Goal: Answer question/provide support: Share knowledge or assist other users

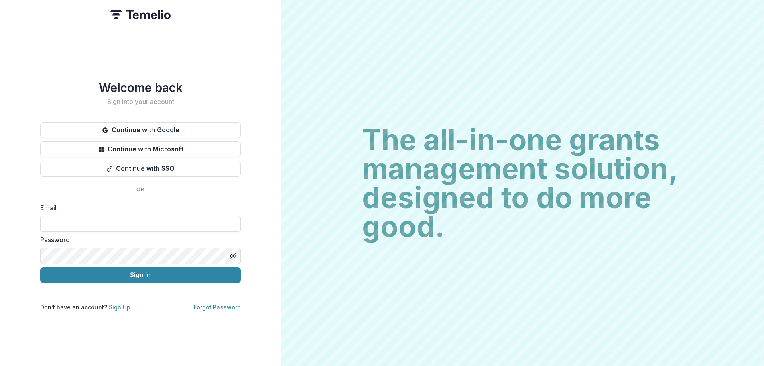
click at [152, 211] on div "Email" at bounding box center [140, 217] width 201 height 29
click at [152, 218] on input at bounding box center [140, 223] width 201 height 16
type input "**********"
click at [23, 254] on div "**********" at bounding box center [140, 183] width 281 height 366
click at [40, 267] on button "Sign In" at bounding box center [140, 275] width 201 height 16
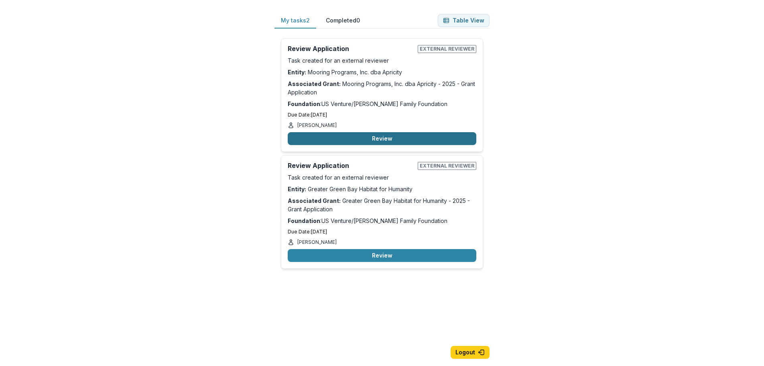
click at [390, 135] on button "Review" at bounding box center [382, 138] width 189 height 13
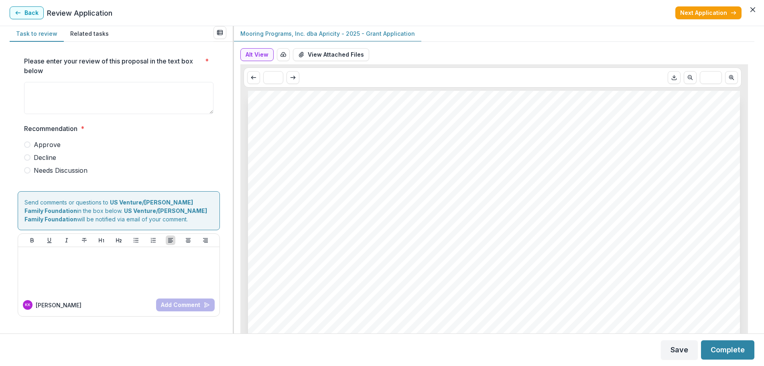
click at [88, 38] on button "Related tasks" at bounding box center [89, 34] width 51 height 16
click at [39, 31] on button "Task to review" at bounding box center [37, 34] width 54 height 16
click at [334, 51] on button "View Attached Files" at bounding box center [331, 54] width 76 height 13
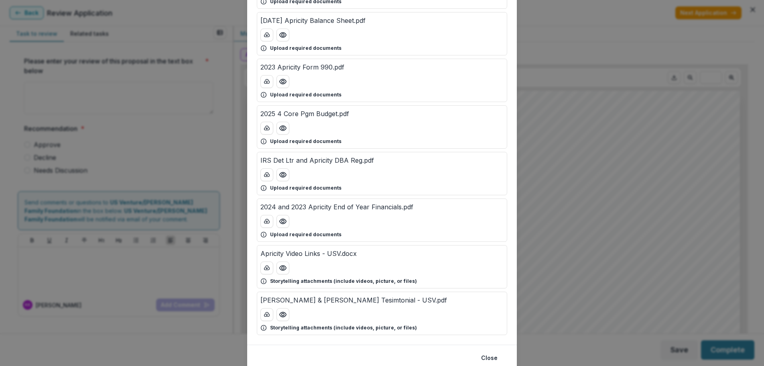
scroll to position [264, 0]
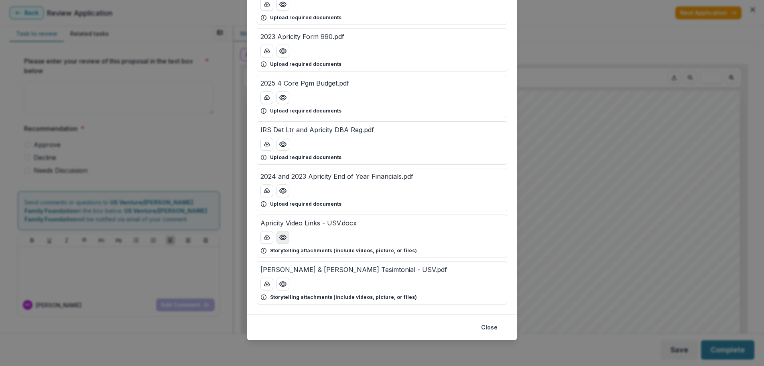
click at [279, 239] on icon "Preview Apricity Video Links - USV.docx" at bounding box center [283, 237] width 8 height 8
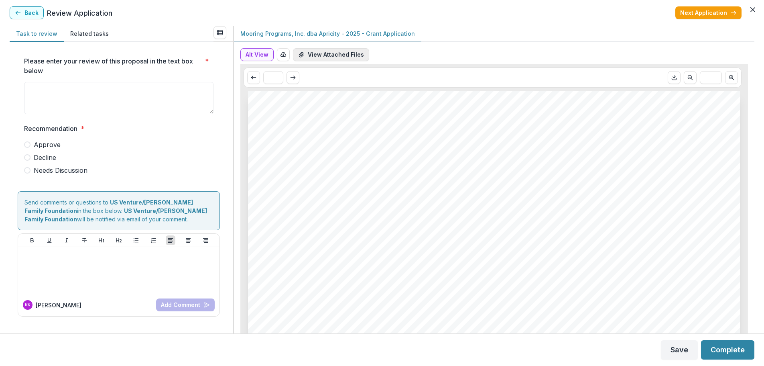
click at [330, 57] on button "View Attached Files" at bounding box center [331, 54] width 76 height 13
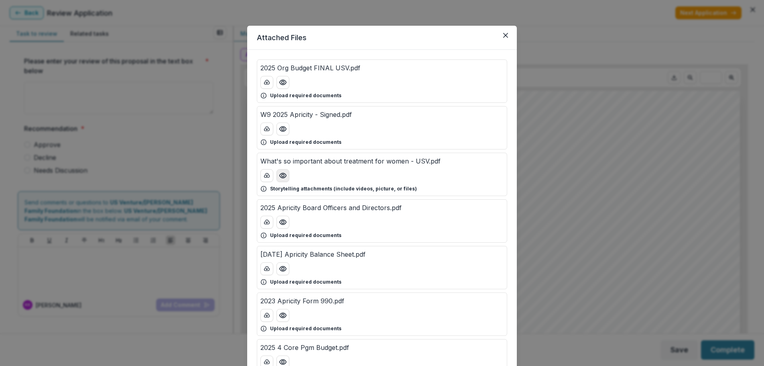
click at [285, 178] on icon "Preview What's so important about treatment for women - USV.pdf" at bounding box center [283, 175] width 8 height 8
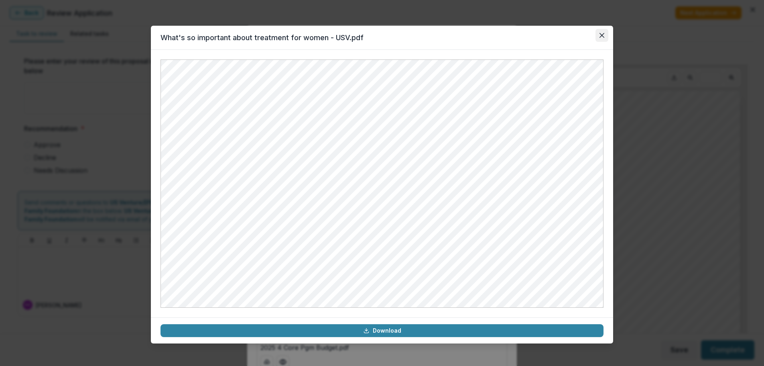
click at [602, 33] on icon "Close" at bounding box center [602, 35] width 5 height 5
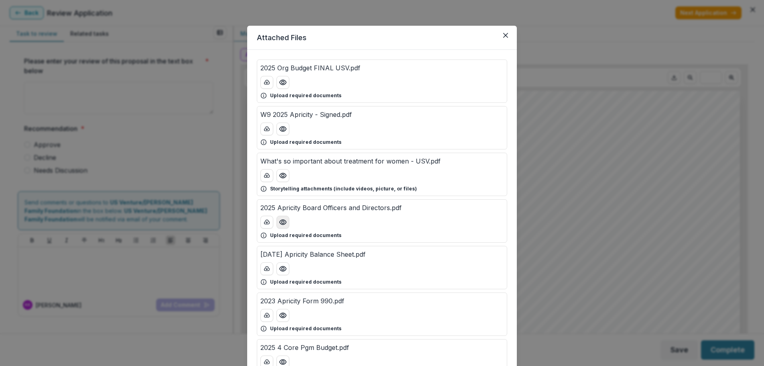
click at [282, 221] on circle "Preview 2025 Apricity Board Officers and Directors.pdf" at bounding box center [283, 222] width 2 height 2
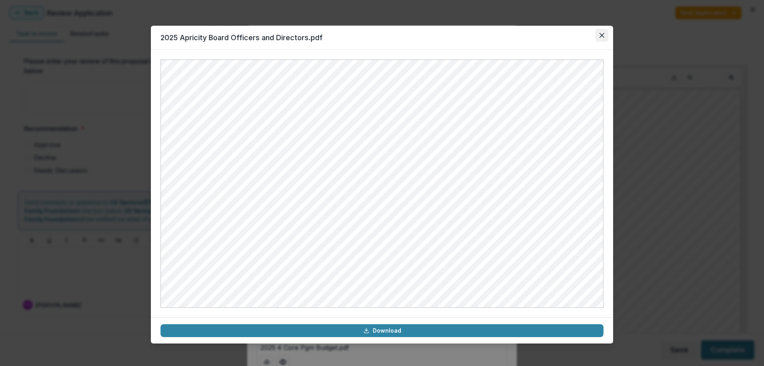
click at [604, 35] on button "Close" at bounding box center [601, 35] width 13 height 13
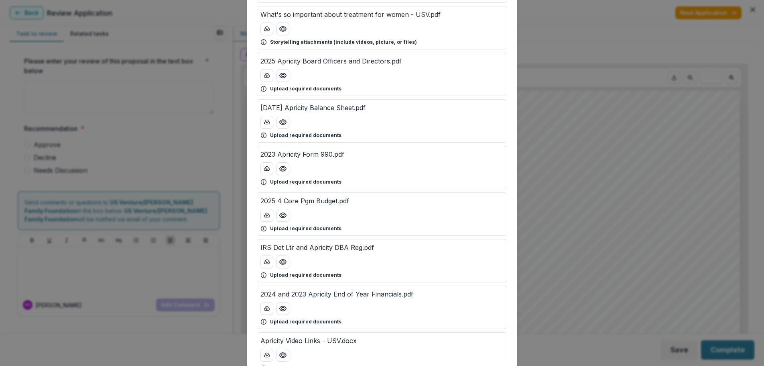
scroll to position [161, 0]
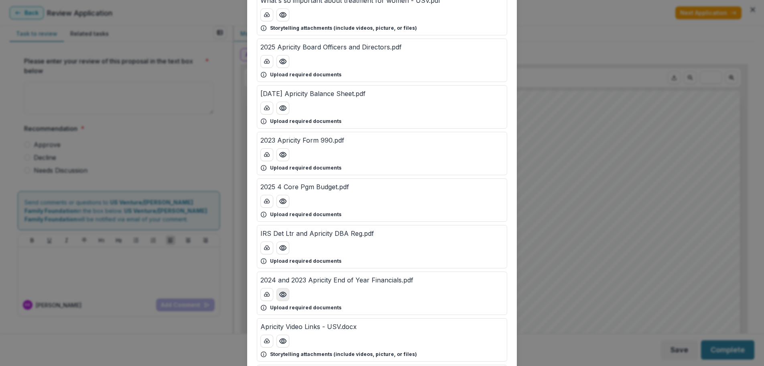
click at [281, 292] on icon "Preview 2024 and 2023 Apricity End of Year Financials.pdf" at bounding box center [283, 294] width 6 height 5
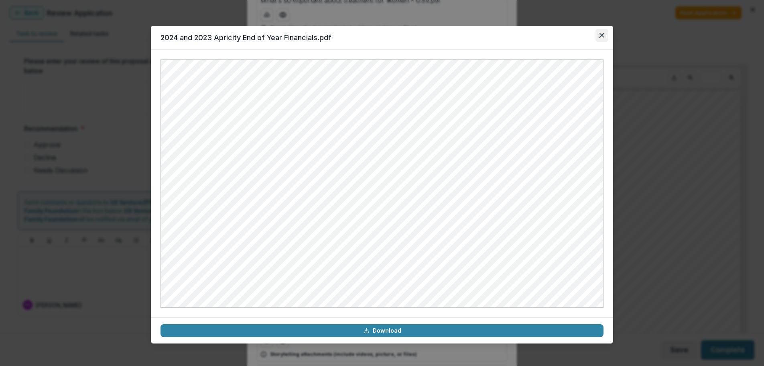
click at [600, 38] on button "Close" at bounding box center [601, 35] width 13 height 13
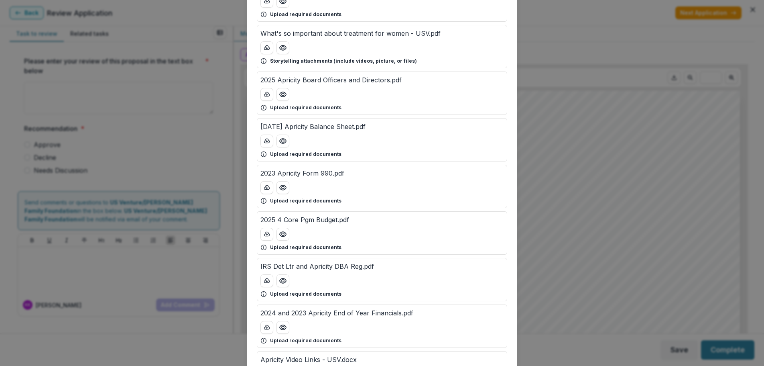
scroll to position [120, 0]
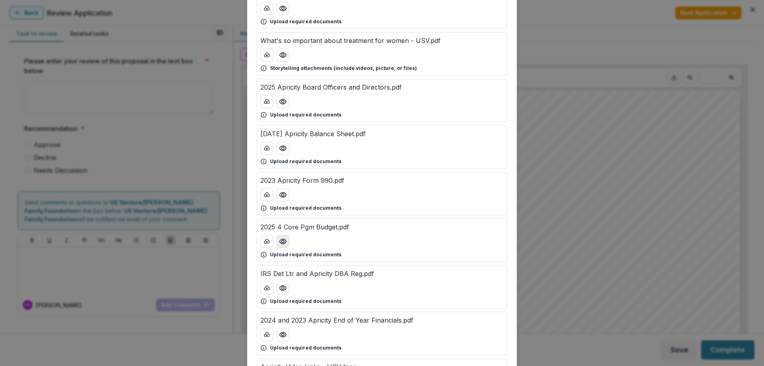
click at [284, 239] on icon "Preview 2025 4 Core Pgm Budget.pdf" at bounding box center [283, 241] width 8 height 8
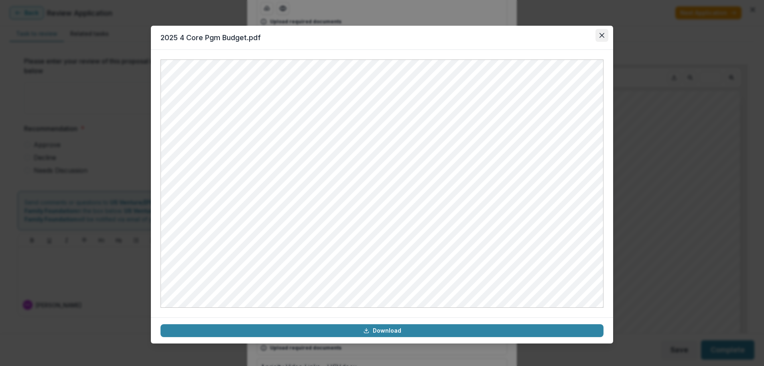
click at [599, 39] on button "Close" at bounding box center [601, 35] width 13 height 13
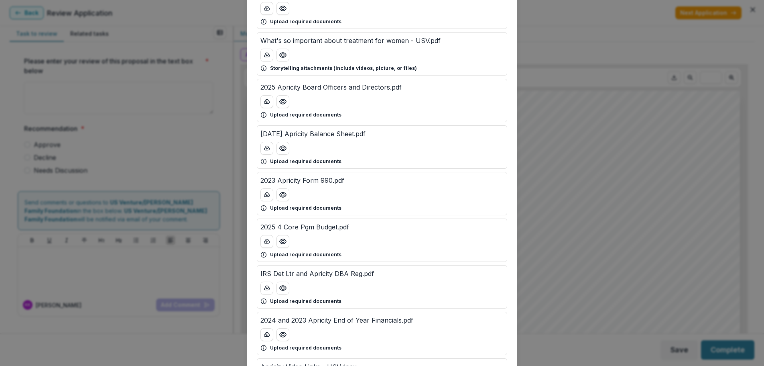
click at [346, 136] on p "2025-05-31 Apricity Balance Sheet.pdf" at bounding box center [312, 134] width 105 height 10
click at [282, 147] on circle "Preview 2025-05-31 Apricity Balance Sheet.pdf" at bounding box center [283, 148] width 2 height 2
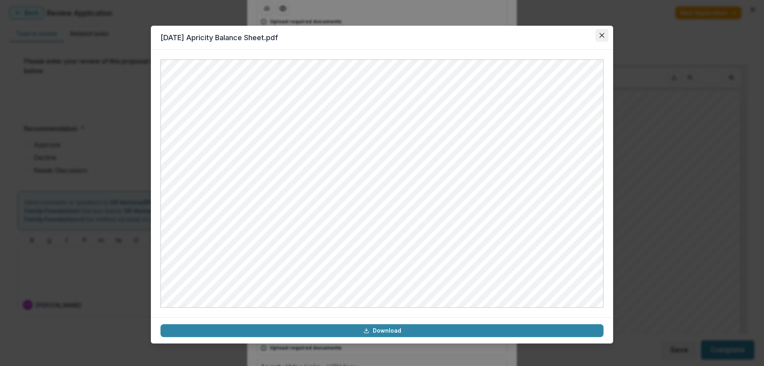
click at [604, 35] on icon "Close" at bounding box center [602, 35] width 5 height 5
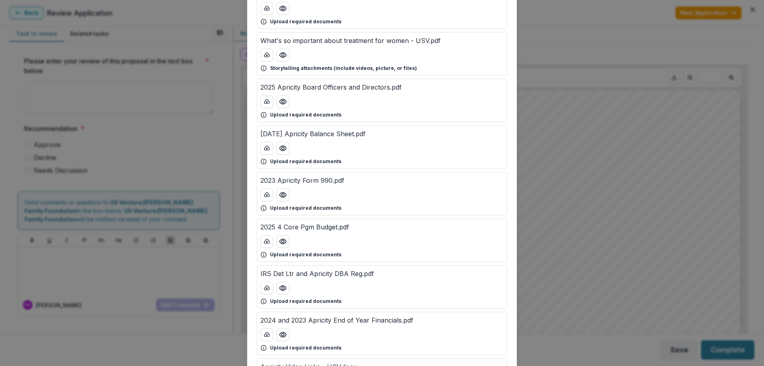
click at [368, 320] on p "2024 and 2023 Apricity End of Year Financials.pdf" at bounding box center [336, 320] width 153 height 10
click at [280, 337] on icon "Preview 2024 and 2023 Apricity End of Year Financials.pdf" at bounding box center [283, 334] width 8 height 8
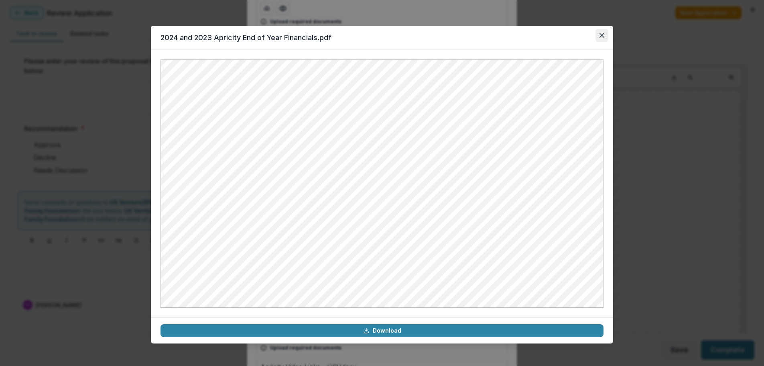
click at [604, 36] on button "Close" at bounding box center [601, 35] width 13 height 13
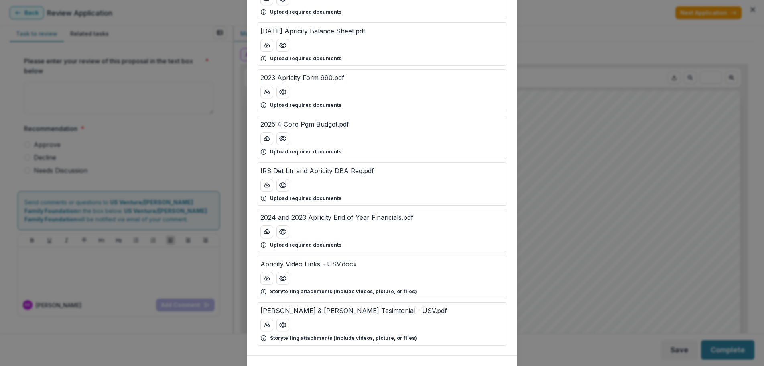
scroll to position [241, 0]
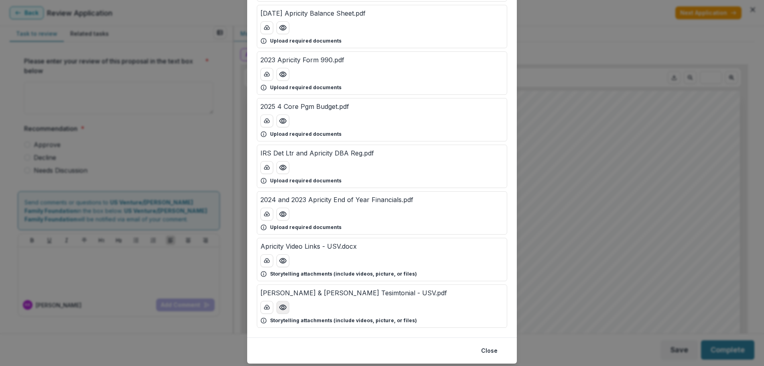
click at [280, 308] on icon "Preview Dan & Laura Schenk Tesimtonial - USV.pdf" at bounding box center [283, 307] width 8 height 8
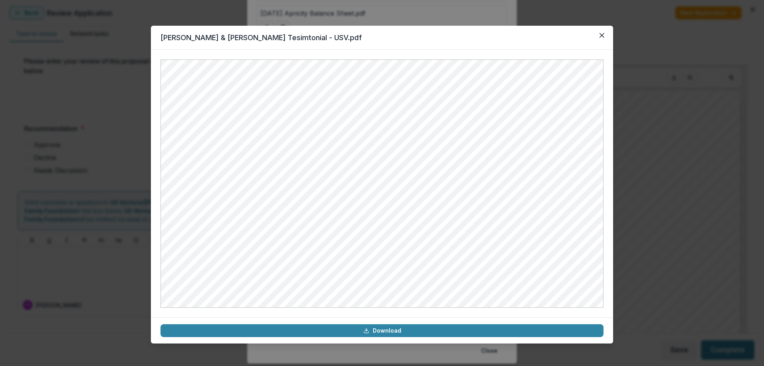
click at [608, 28] on header "Dan & Laura Schenk Tesimtonial - USV.pdf" at bounding box center [382, 38] width 462 height 24
click at [599, 35] on button "Close" at bounding box center [601, 35] width 13 height 13
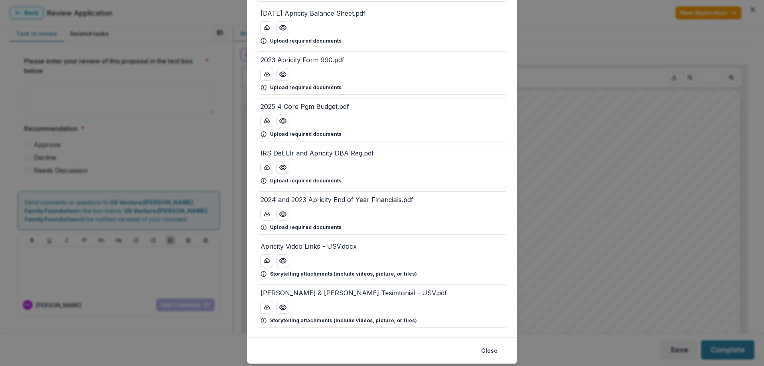
click at [620, 222] on div "Attached Files 2025 Org Budget FINAL USV.pdf Upload required documents W9 2025 …" at bounding box center [382, 183] width 764 height 366
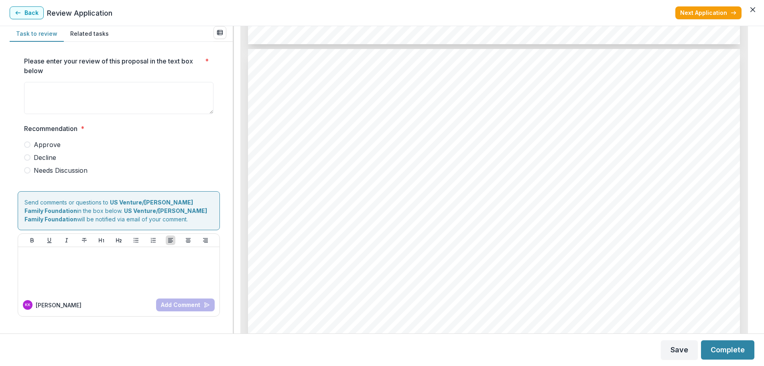
scroll to position [2849, 0]
click at [25, 144] on span at bounding box center [27, 144] width 6 height 6
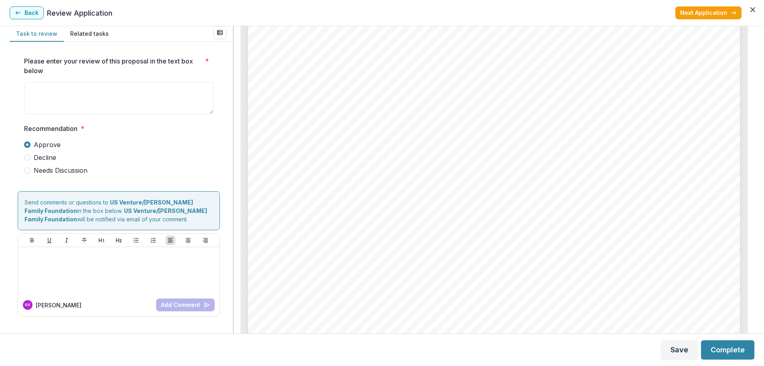
scroll to position [10277, 0]
click at [144, 105] on textarea "Please enter your review of this proposal in the text box below *" at bounding box center [118, 98] width 189 height 32
click at [143, 106] on textarea "Please enter your review of this proposal in the text box below *" at bounding box center [118, 98] width 189 height 32
type textarea "*"
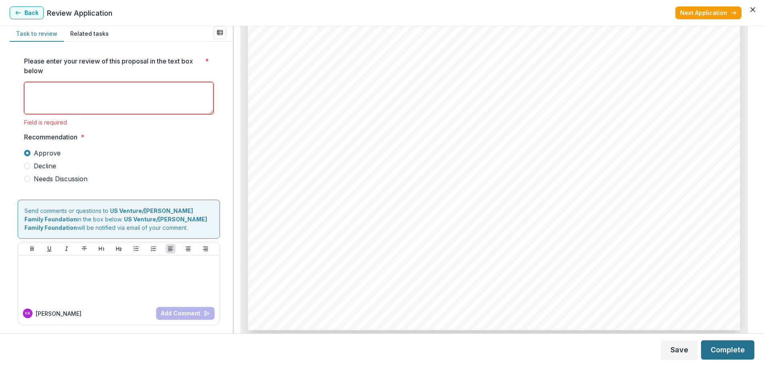
click at [723, 351] on button "Complete" at bounding box center [727, 349] width 53 height 19
click at [161, 83] on textarea "Please enter your review of this proposal in the text box below *" at bounding box center [118, 98] width 189 height 32
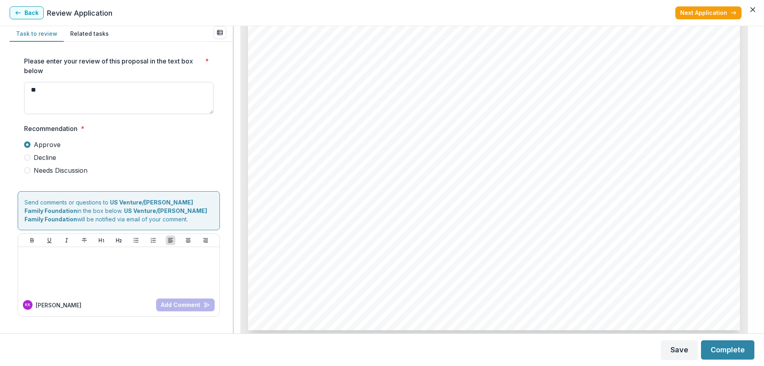
type textarea "*"
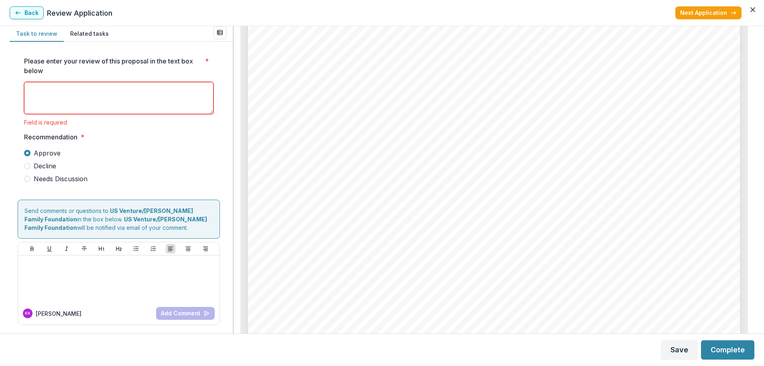
scroll to position [0, 0]
click at [45, 89] on textarea "Please enter your review of this proposal in the text box below *" at bounding box center [118, 98] width 189 height 32
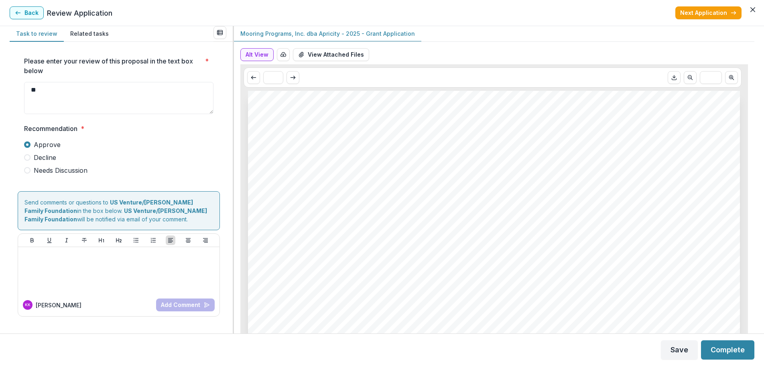
type textarea "*"
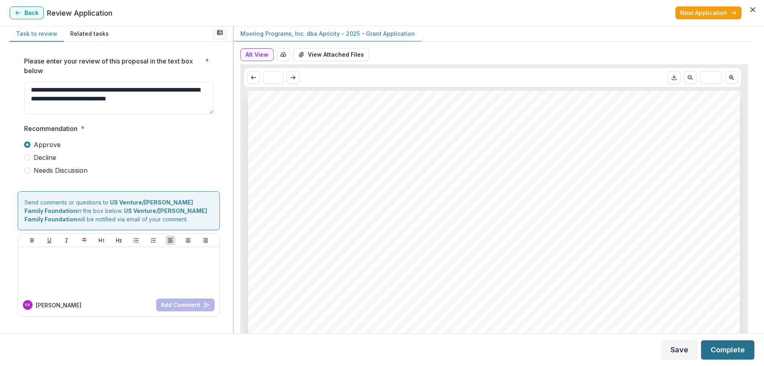
type textarea "**********"
click at [746, 353] on button "Complete" at bounding box center [727, 349] width 53 height 19
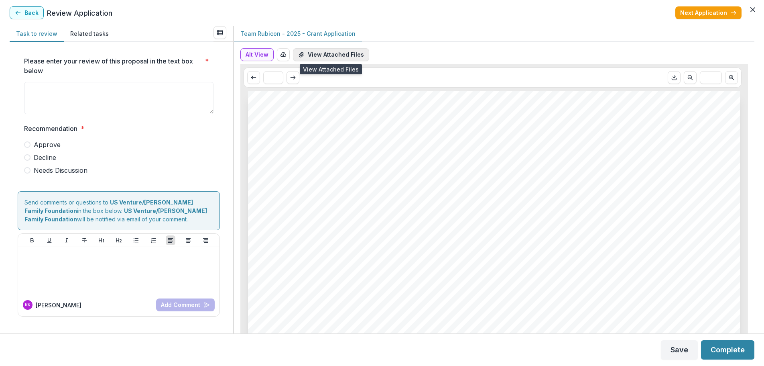
click at [334, 50] on button "View Attached Files" at bounding box center [331, 54] width 76 height 13
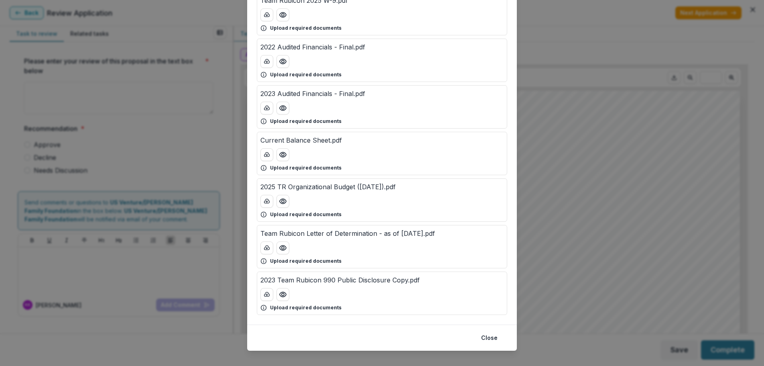
scroll to position [171, 0]
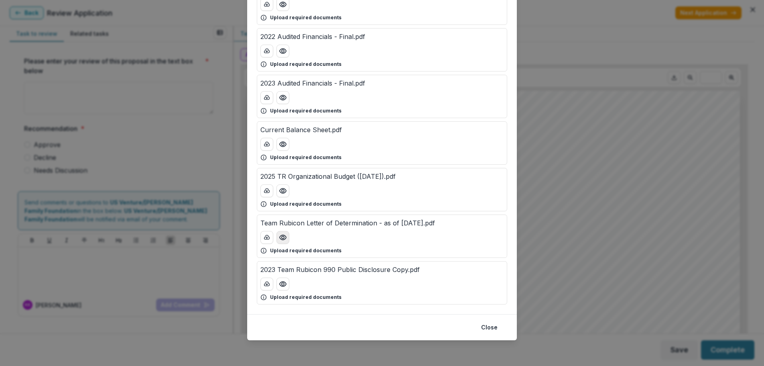
click at [283, 240] on icon "Preview Team Rubicon Letter of Determination - as of 09.18.2019.pdf" at bounding box center [283, 237] width 8 height 8
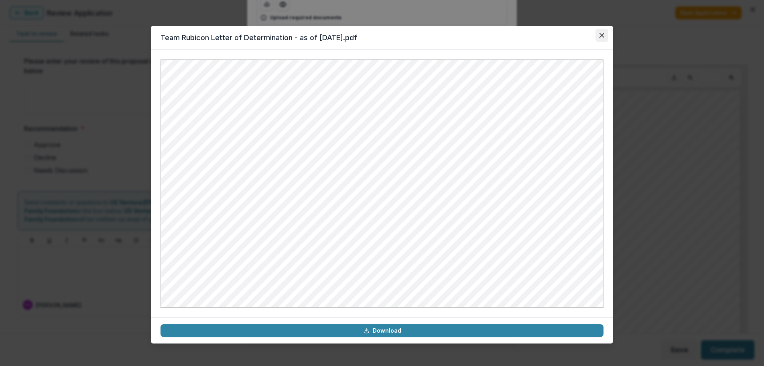
click at [602, 30] on button "Close" at bounding box center [601, 35] width 13 height 13
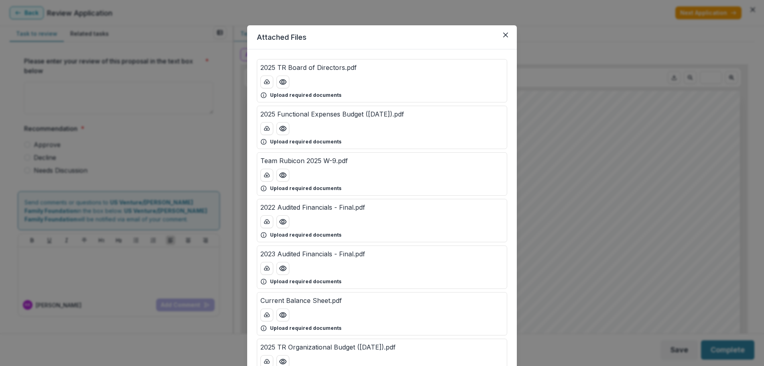
scroll to position [0, 0]
click at [646, 143] on div "Attached Files 2025 TR Board of Directors.pdf Upload required documents 2025 Fu…" at bounding box center [382, 183] width 764 height 366
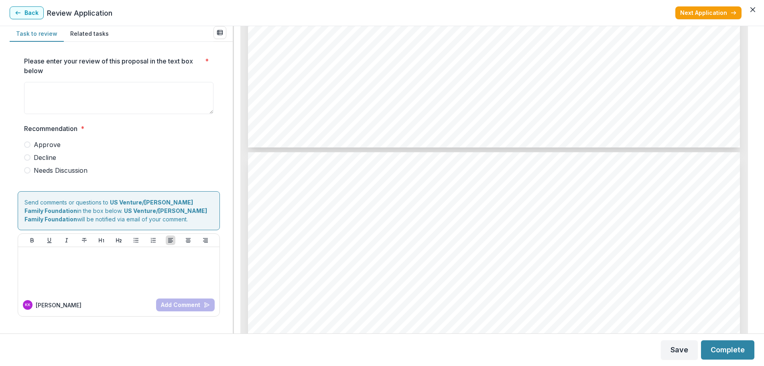
scroll to position [642, 0]
click at [28, 172] on span at bounding box center [27, 170] width 6 height 6
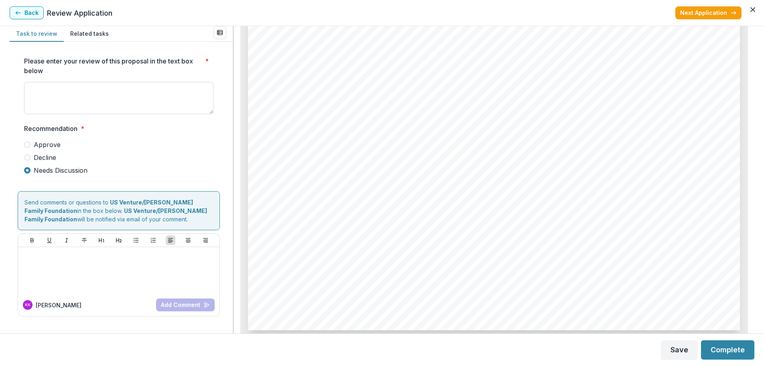
click at [69, 104] on textarea "Please enter your review of this proposal in the text box below *" at bounding box center [118, 98] width 189 height 32
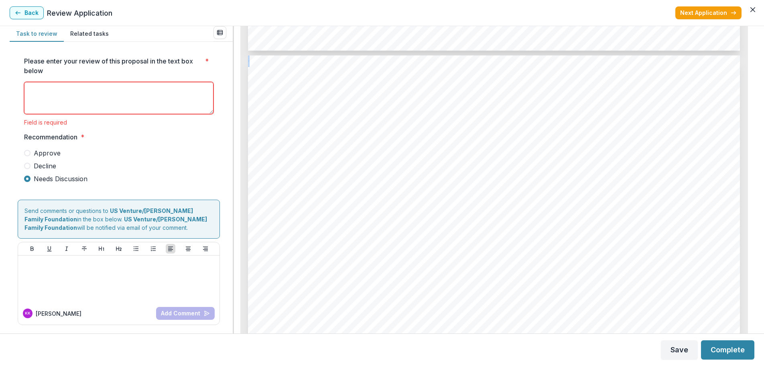
drag, startPoint x: 751, startPoint y: 244, endPoint x: 736, endPoint y: 86, distance: 158.9
click at [736, 71] on div "Team Rubicon - 2025 - Grant Application Alt View Word Download Word Download (w…" at bounding box center [494, 179] width 520 height 307
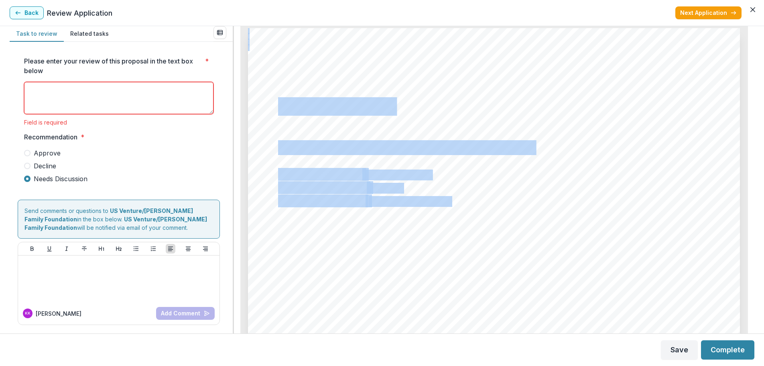
scroll to position [0, 0]
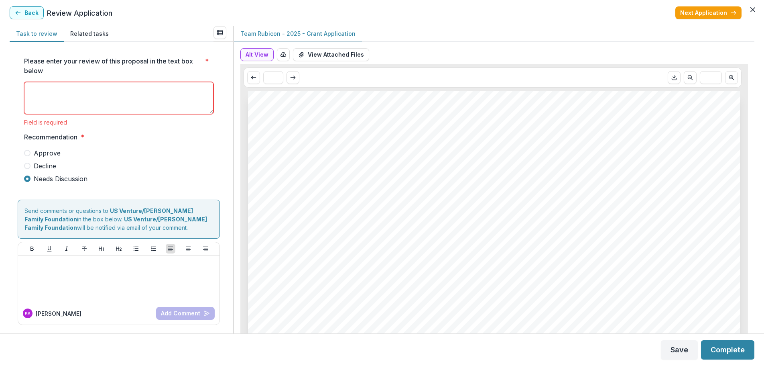
click at [124, 101] on textarea "Please enter your review of this proposal in the text box below *" at bounding box center [118, 98] width 189 height 32
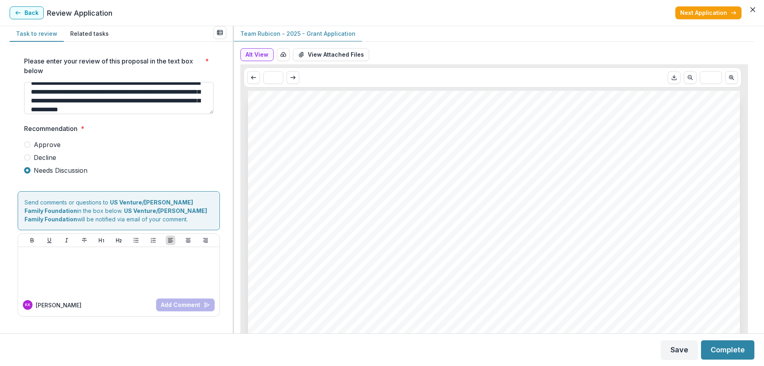
scroll to position [16, 0]
type textarea "**********"
click at [711, 346] on button "Complete" at bounding box center [727, 349] width 53 height 19
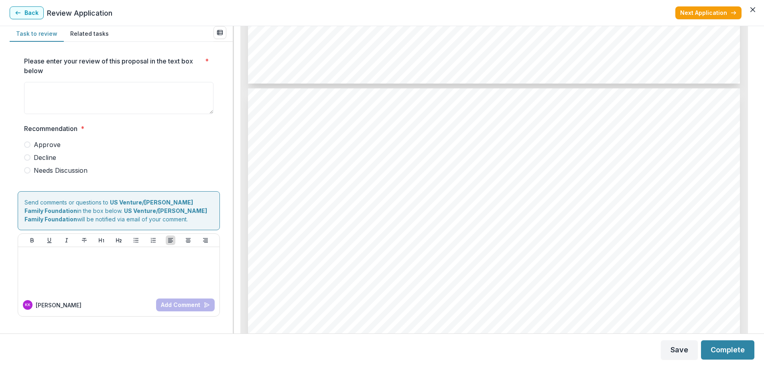
scroll to position [2809, 0]
click at [30, 143] on label "Approve" at bounding box center [118, 145] width 189 height 10
click at [103, 93] on textarea "Please enter your review of this proposal in the text box below *" at bounding box center [118, 98] width 189 height 32
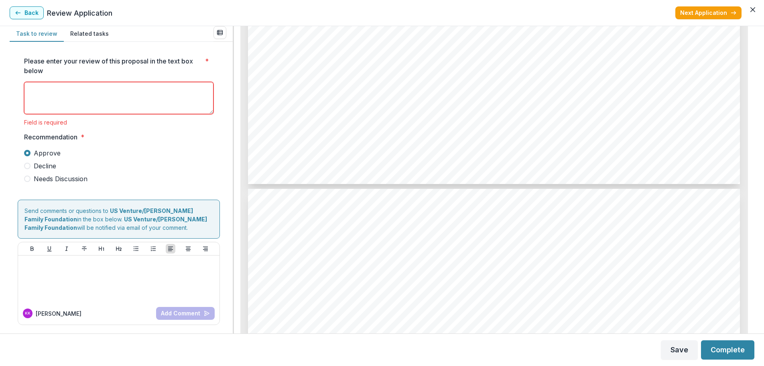
scroll to position [2047, 0]
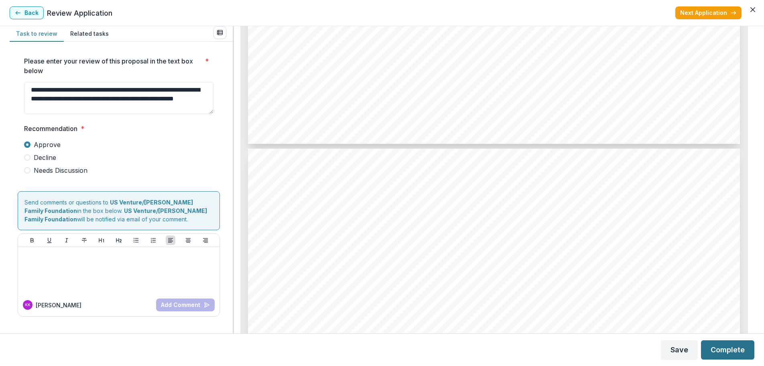
type textarea "**********"
click at [742, 349] on button "Complete" at bounding box center [727, 349] width 53 height 19
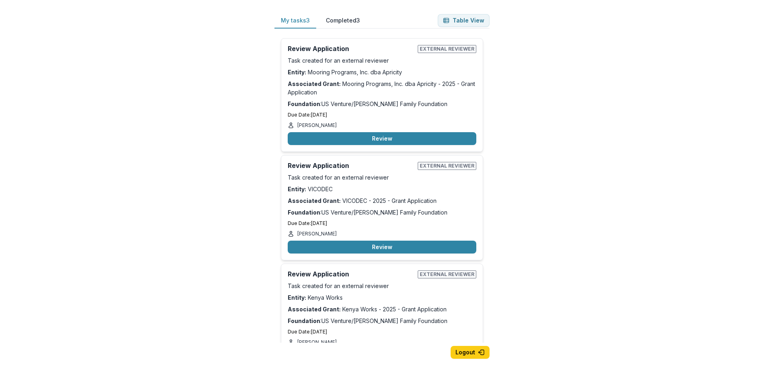
click at [356, 20] on button "Completed 3" at bounding box center [342, 21] width 47 height 16
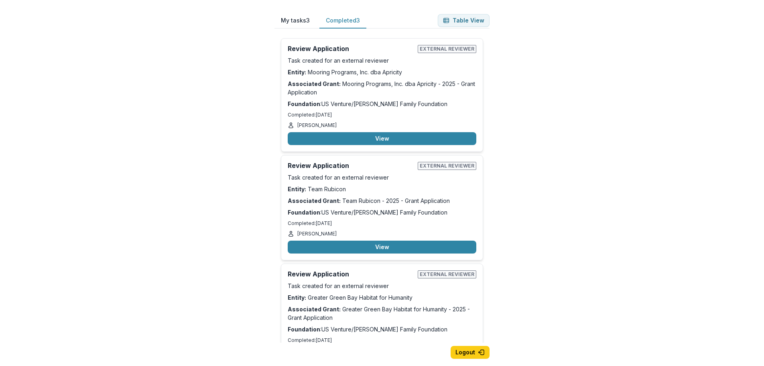
click at [293, 18] on button "My tasks 3" at bounding box center [295, 21] width 42 height 16
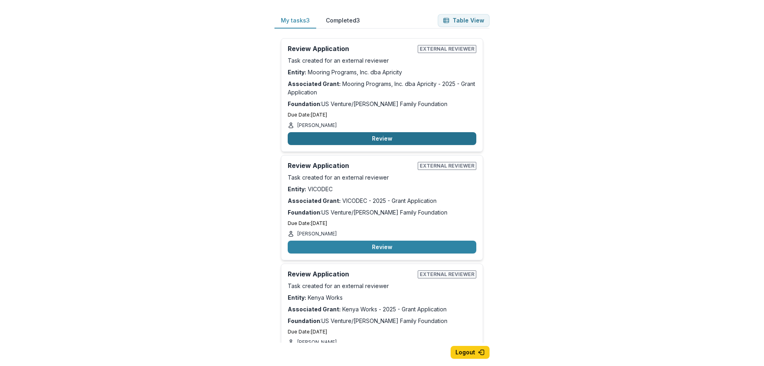
click at [413, 136] on button "Review" at bounding box center [382, 138] width 189 height 13
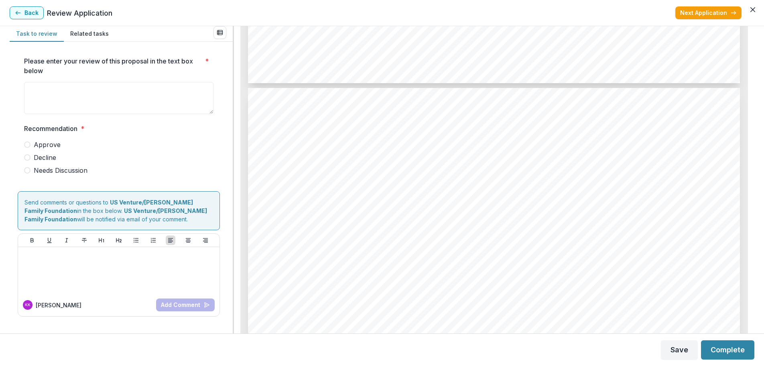
scroll to position [2809, 0]
click at [28, 171] on span at bounding box center [27, 170] width 6 height 6
click at [99, 90] on textarea "Please enter your review of this proposal in the text box below *" at bounding box center [118, 98] width 189 height 32
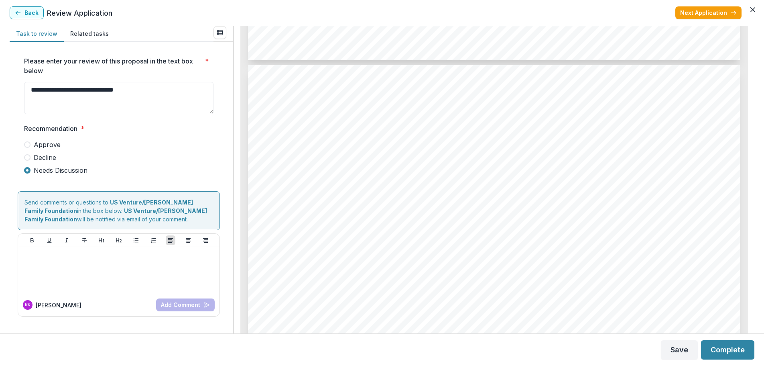
scroll to position [2127, 0]
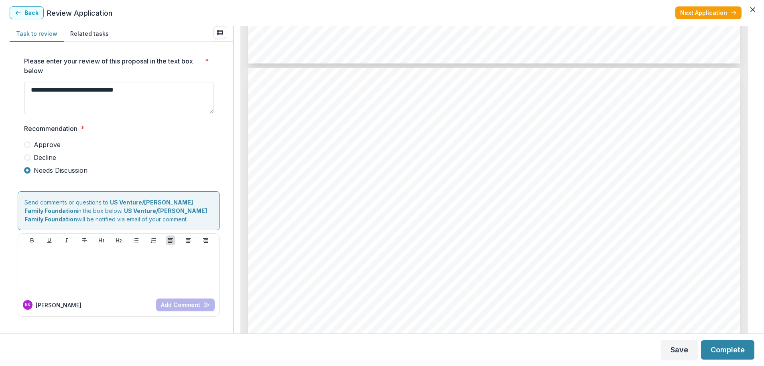
click at [83, 89] on textarea "**********" at bounding box center [118, 98] width 189 height 32
drag, startPoint x: 127, startPoint y: 87, endPoint x: 82, endPoint y: 96, distance: 45.7
click at [82, 96] on textarea "**********" at bounding box center [118, 98] width 189 height 32
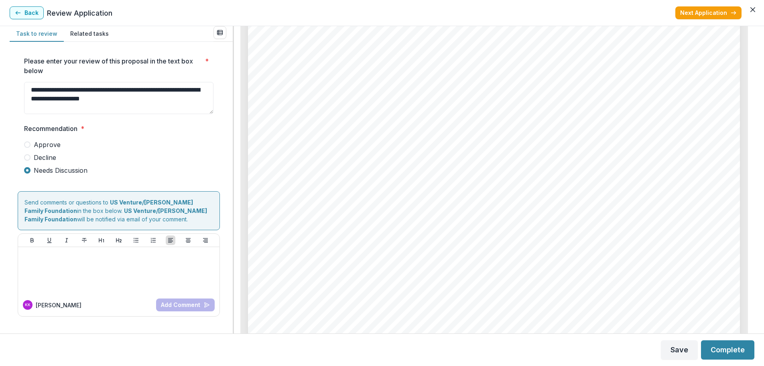
scroll to position [3010, 0]
click at [144, 101] on textarea "**********" at bounding box center [118, 98] width 189 height 32
click at [110, 99] on textarea "**********" at bounding box center [118, 98] width 189 height 32
click at [136, 96] on textarea "**********" at bounding box center [118, 98] width 189 height 32
type textarea "**********"
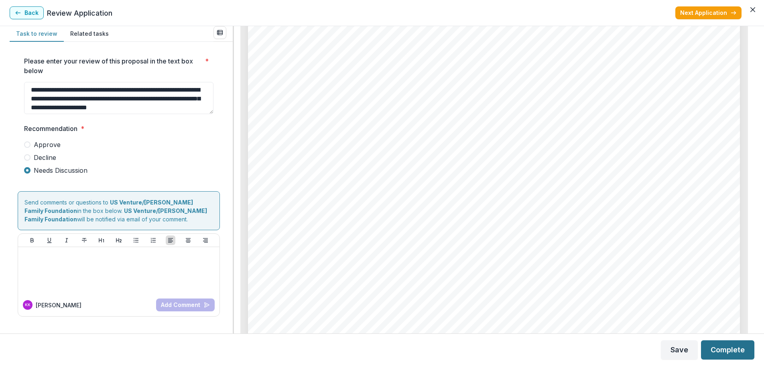
click at [726, 352] on button "Complete" at bounding box center [727, 349] width 53 height 19
